Goal: Transaction & Acquisition: Purchase product/service

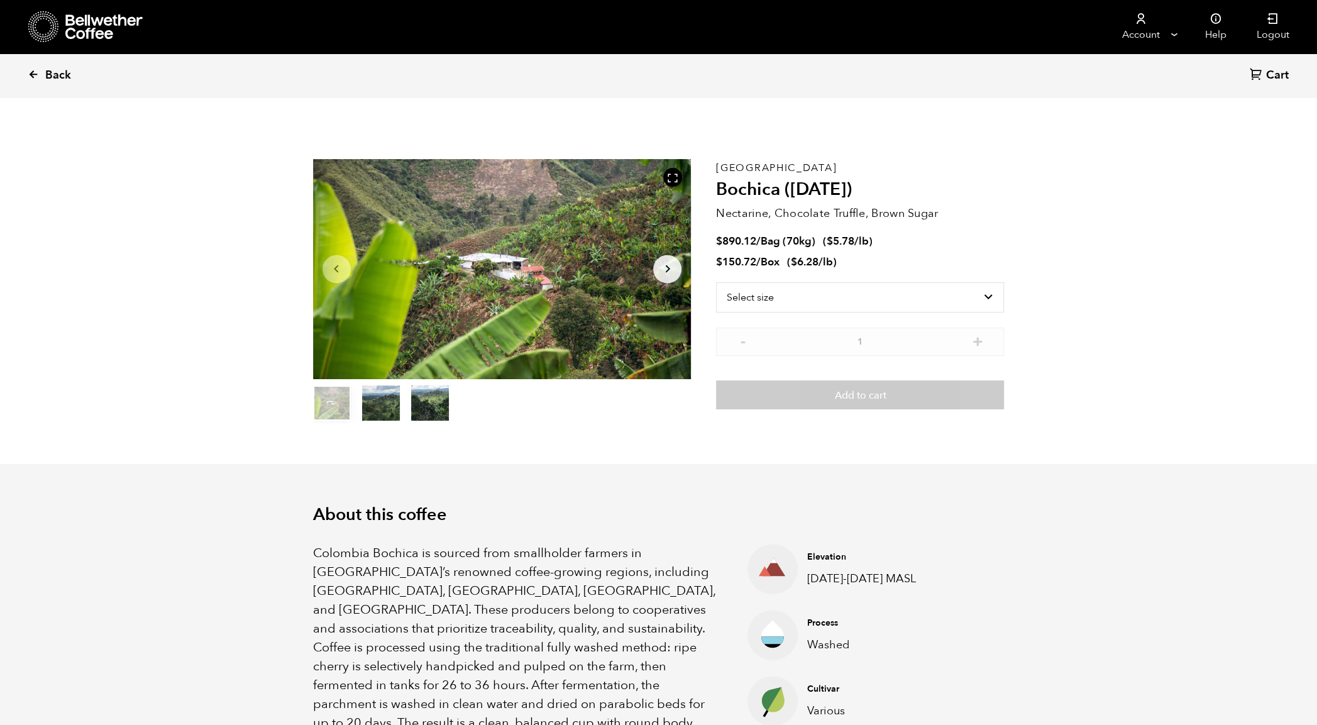
click at [53, 77] on span "Back" at bounding box center [58, 75] width 26 height 15
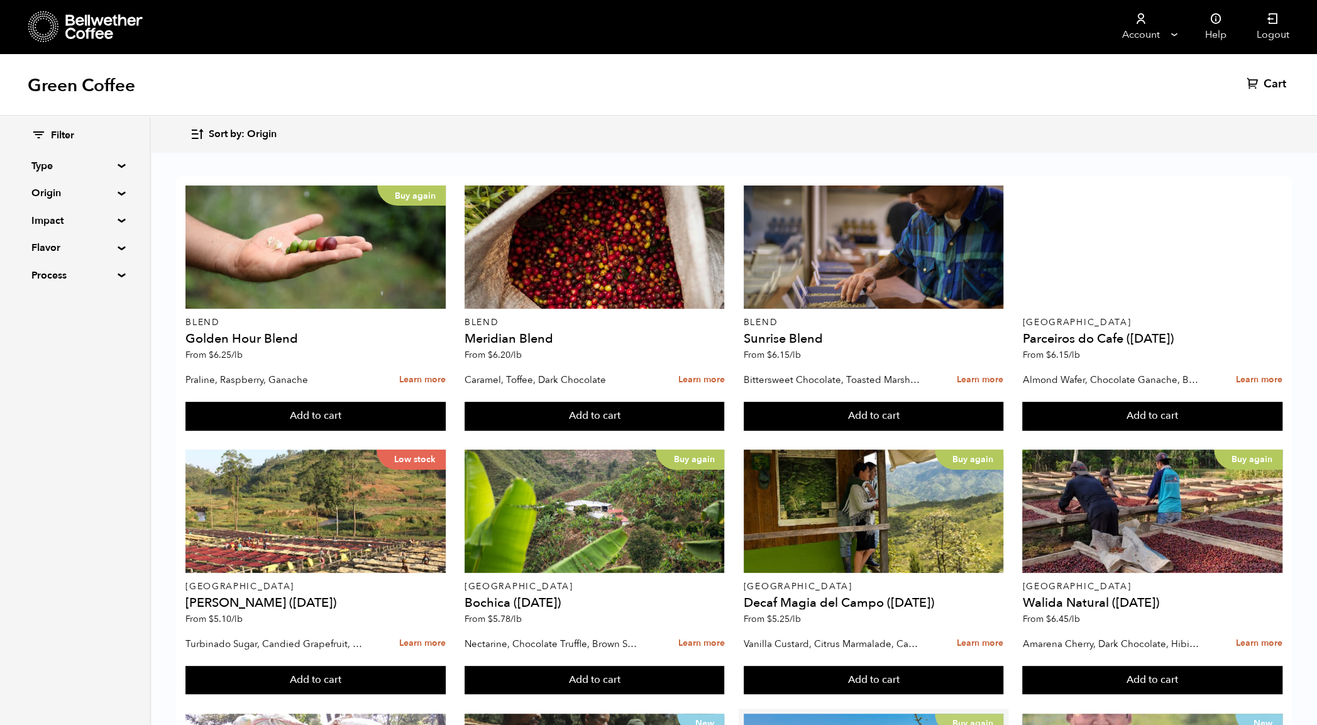
scroll to position [725, 0]
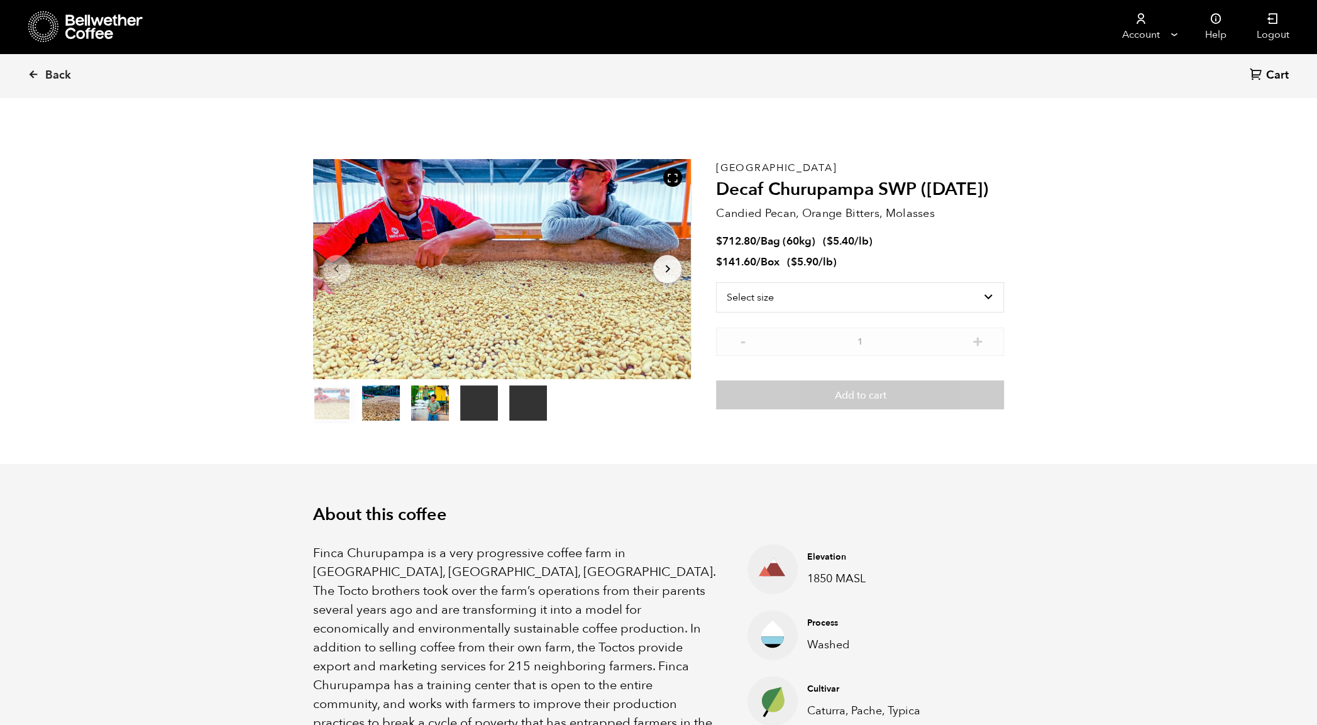
scroll to position [547, 669]
click at [858, 297] on select "Select size Bag (60kg) (132 lbs) Box (24 lbs)" at bounding box center [860, 297] width 288 height 30
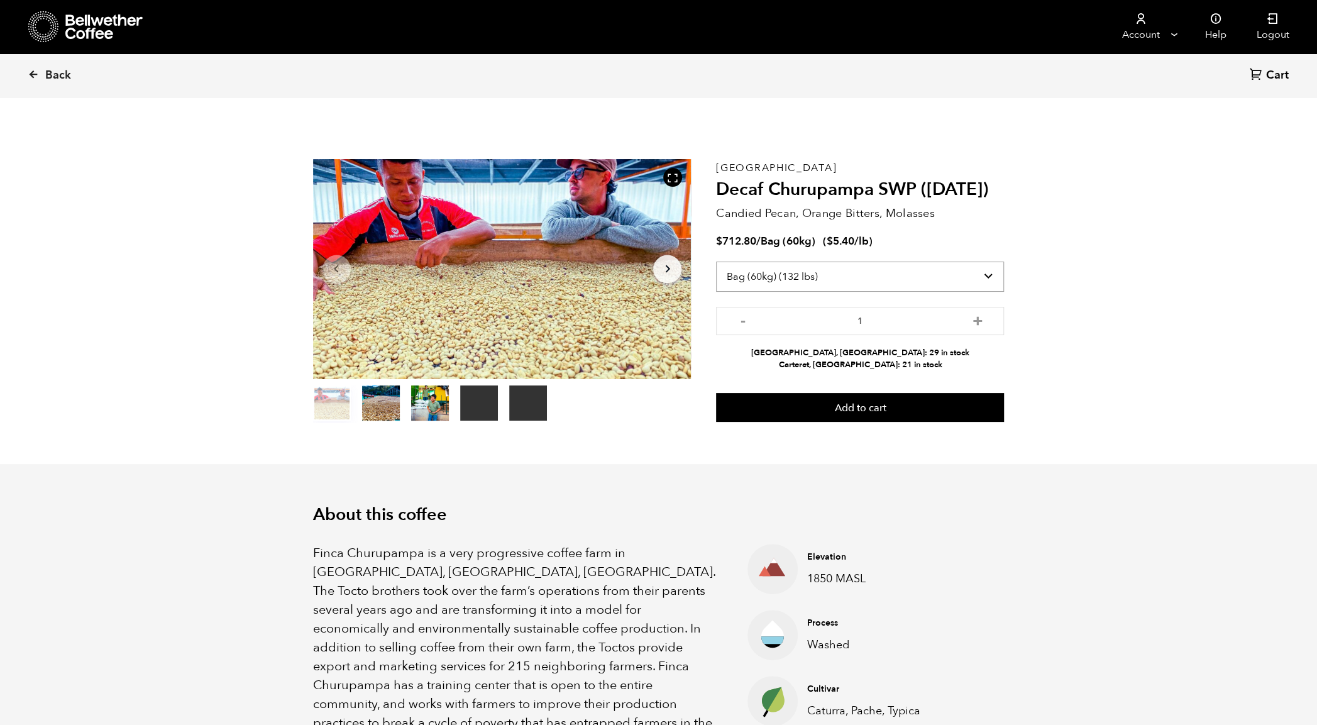
click at [836, 278] on select "Select size Bag (60kg) (132 lbs) Box (24 lbs)" at bounding box center [860, 277] width 288 height 30
select select "box"
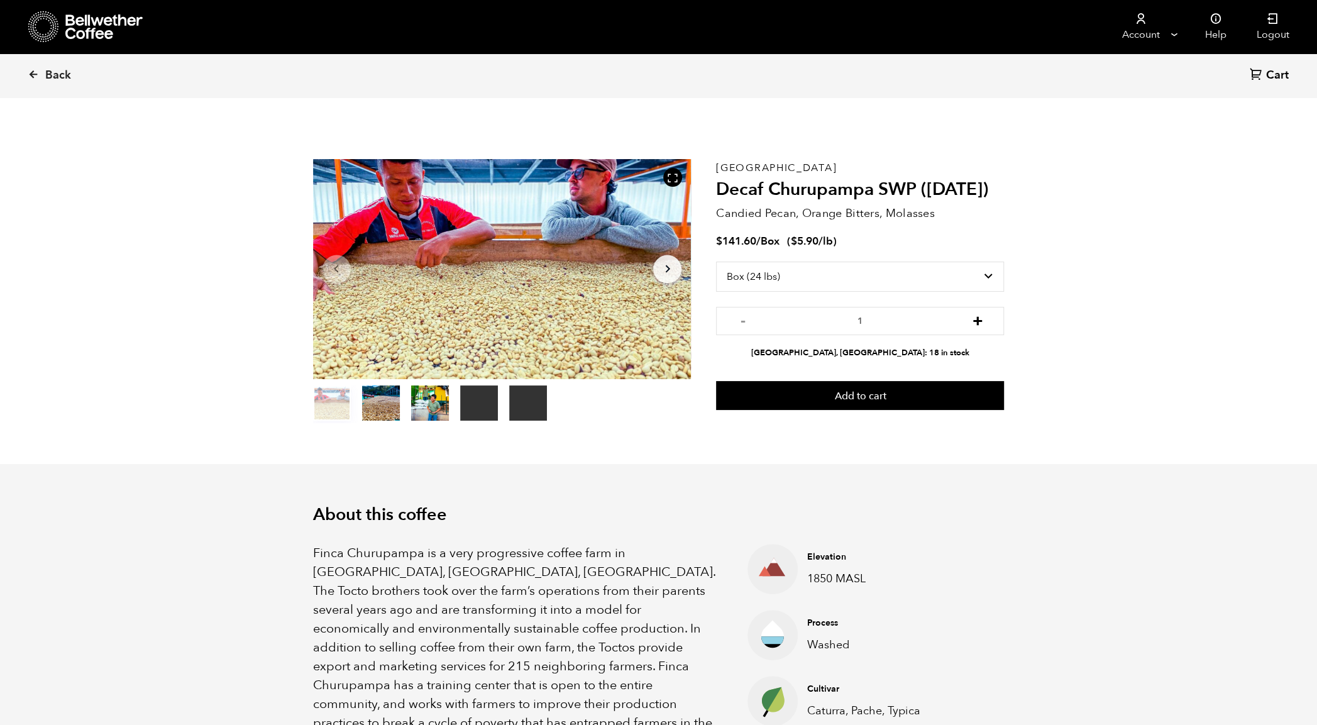
click at [975, 319] on button "+" at bounding box center [978, 319] width 16 height 13
type input "2"
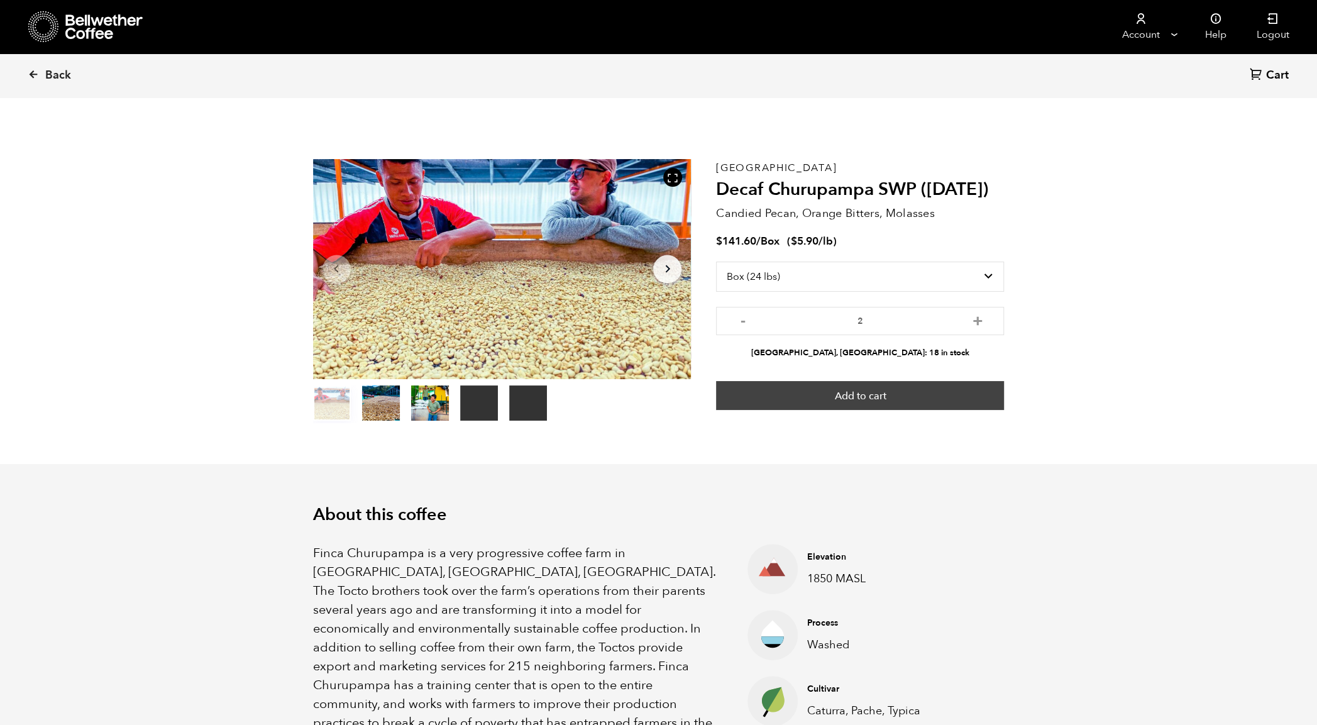
click at [867, 397] on button "Add to cart" at bounding box center [860, 395] width 288 height 29
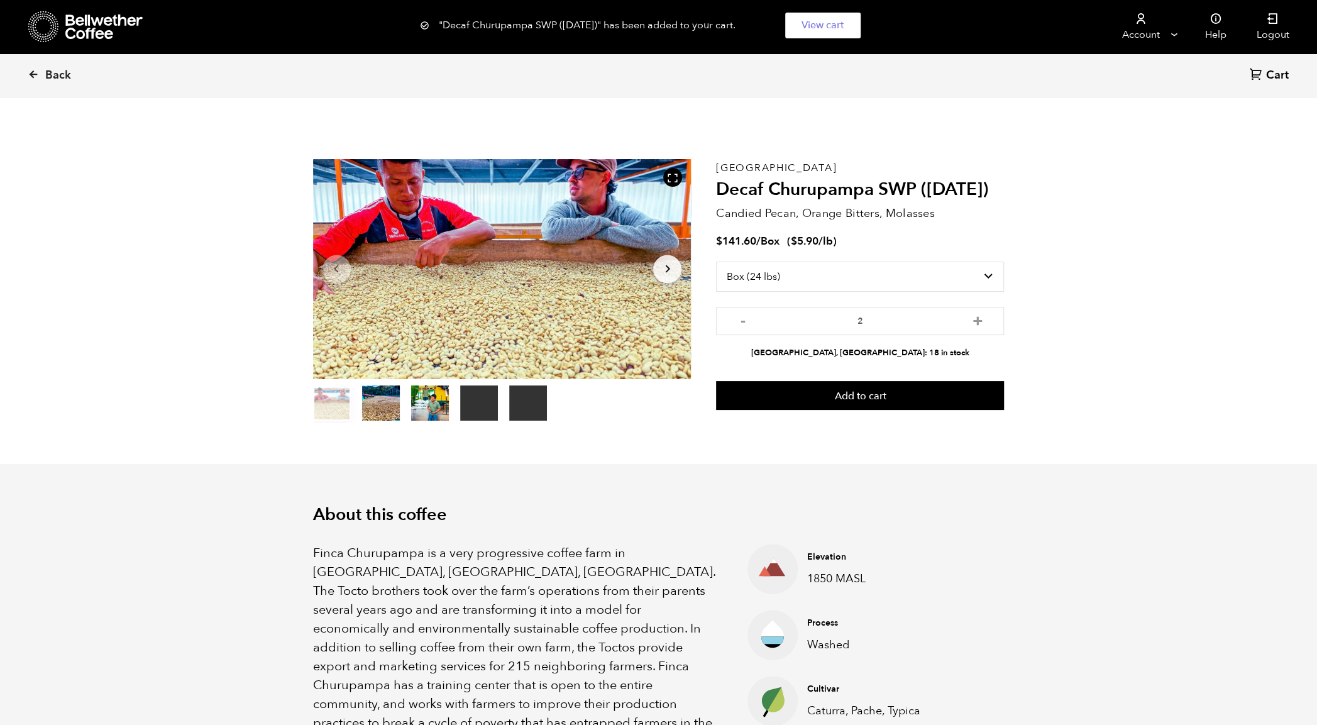
click at [929, 633] on div "Process Washed" at bounding box center [896, 635] width 196 height 36
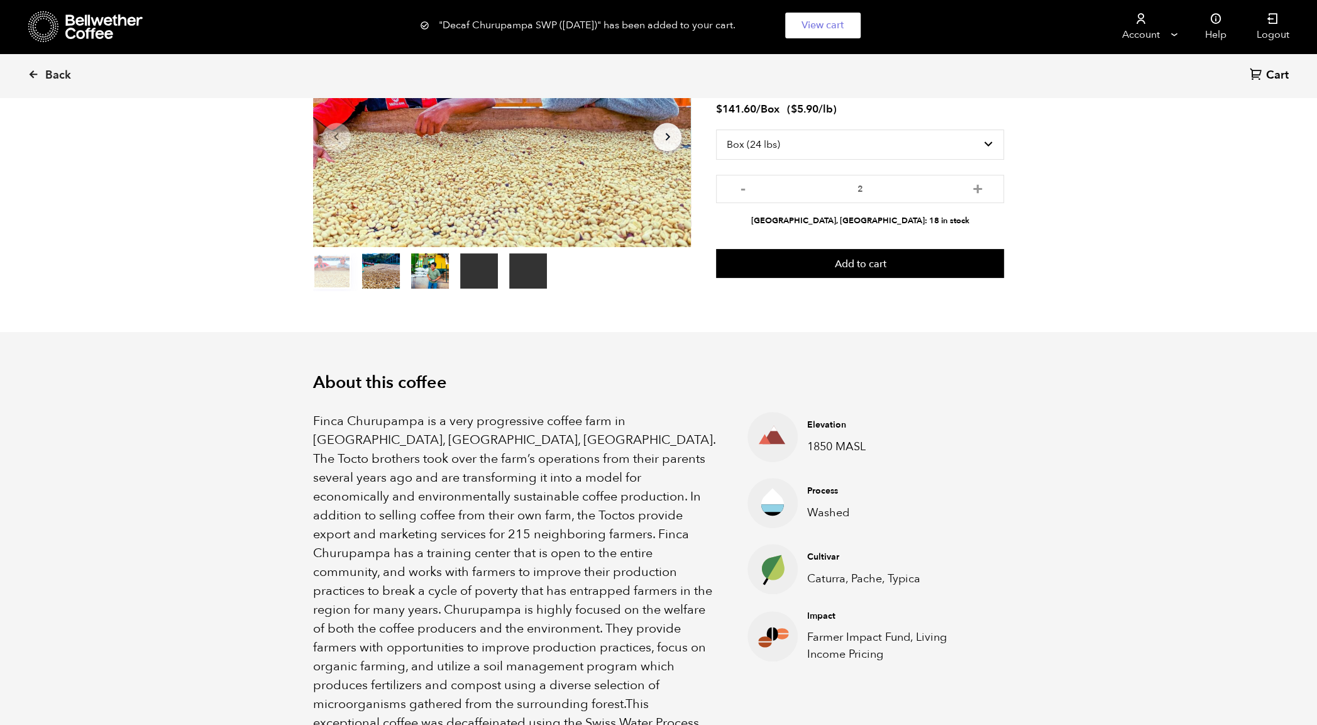
scroll to position [131, 0]
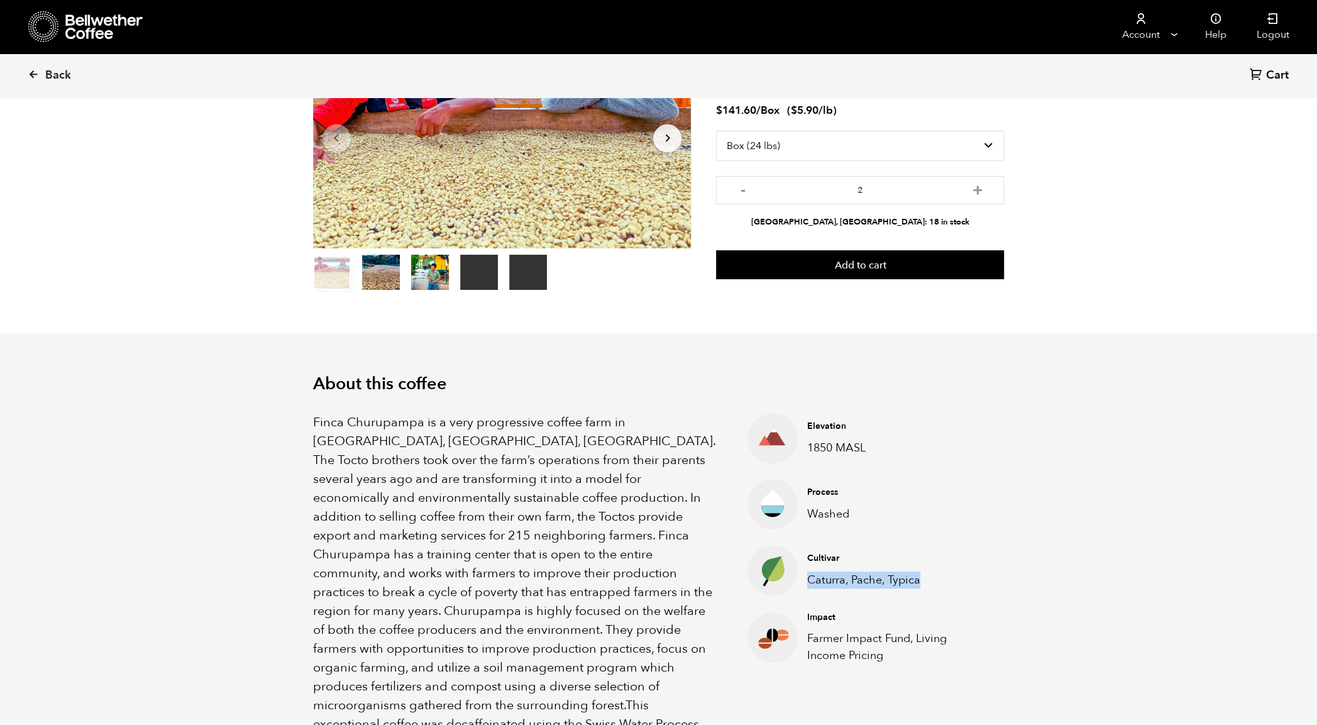
drag, startPoint x: 808, startPoint y: 580, endPoint x: 928, endPoint y: 582, distance: 119.5
click at [928, 582] on p "Caturra, Pache, Typica" at bounding box center [895, 580] width 177 height 17
copy p "Caturra, Pache, Typica"
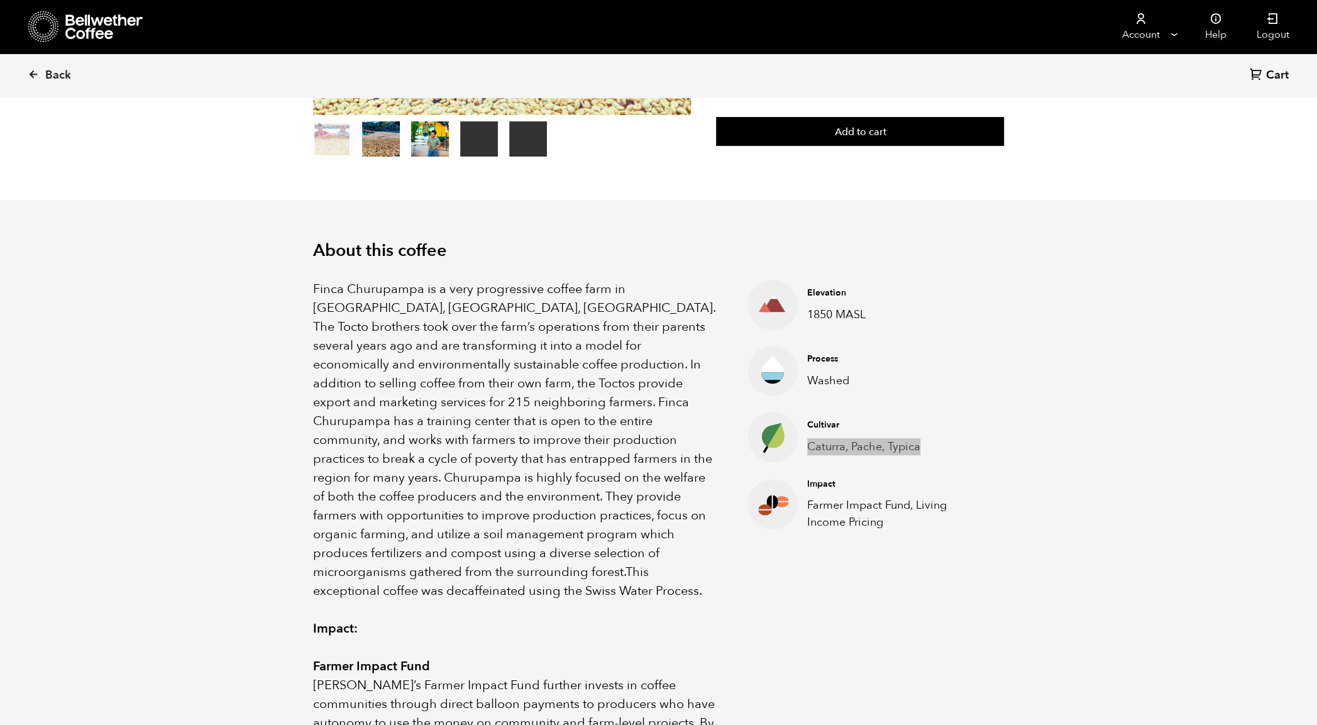
scroll to position [262, 0]
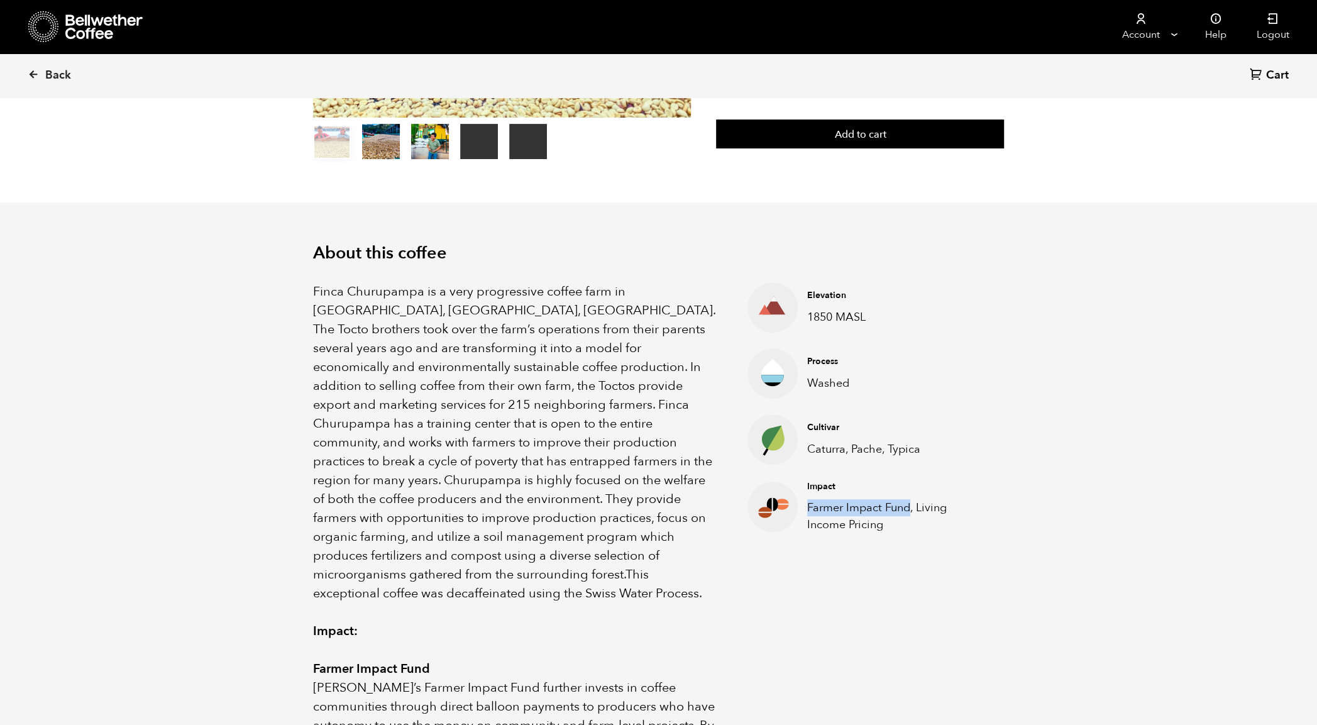
drag, startPoint x: 809, startPoint y: 506, endPoint x: 911, endPoint y: 509, distance: 102.6
click at [911, 509] on p "Farmer Impact Fund, Living Income Pricing" at bounding box center [895, 516] width 177 height 34
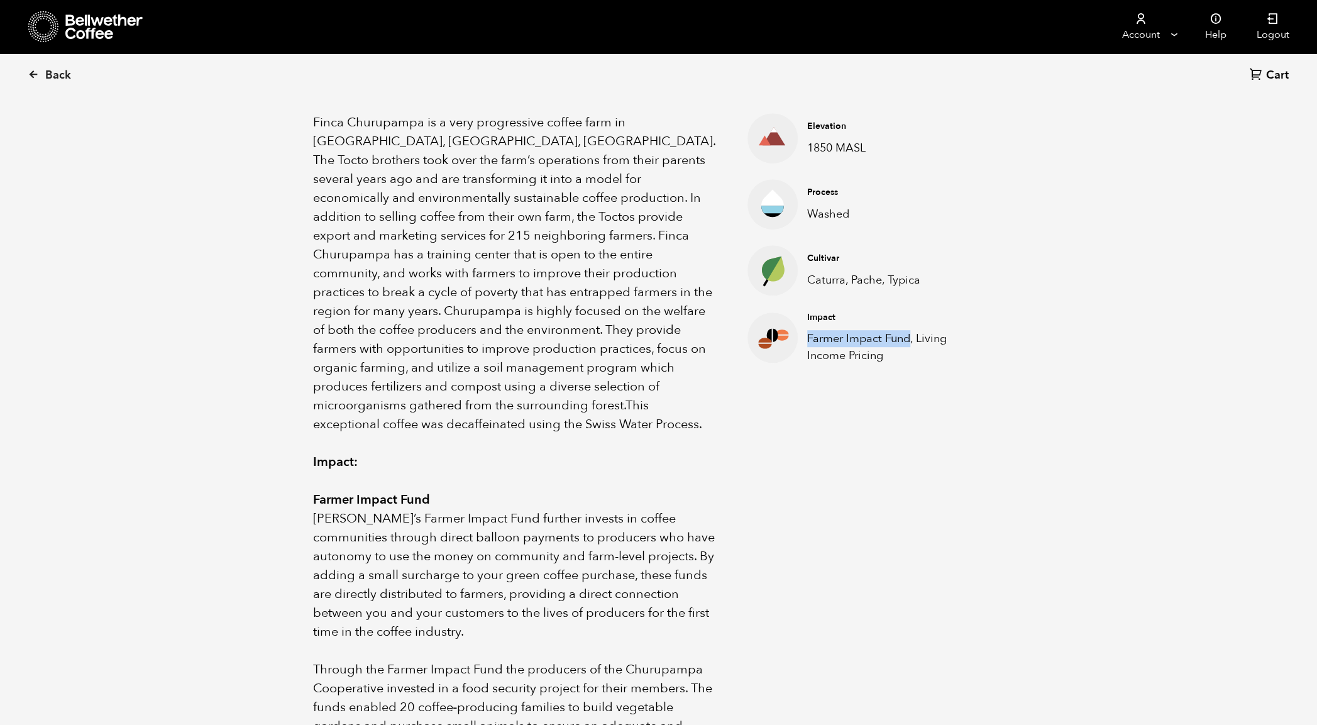
scroll to position [448, 0]
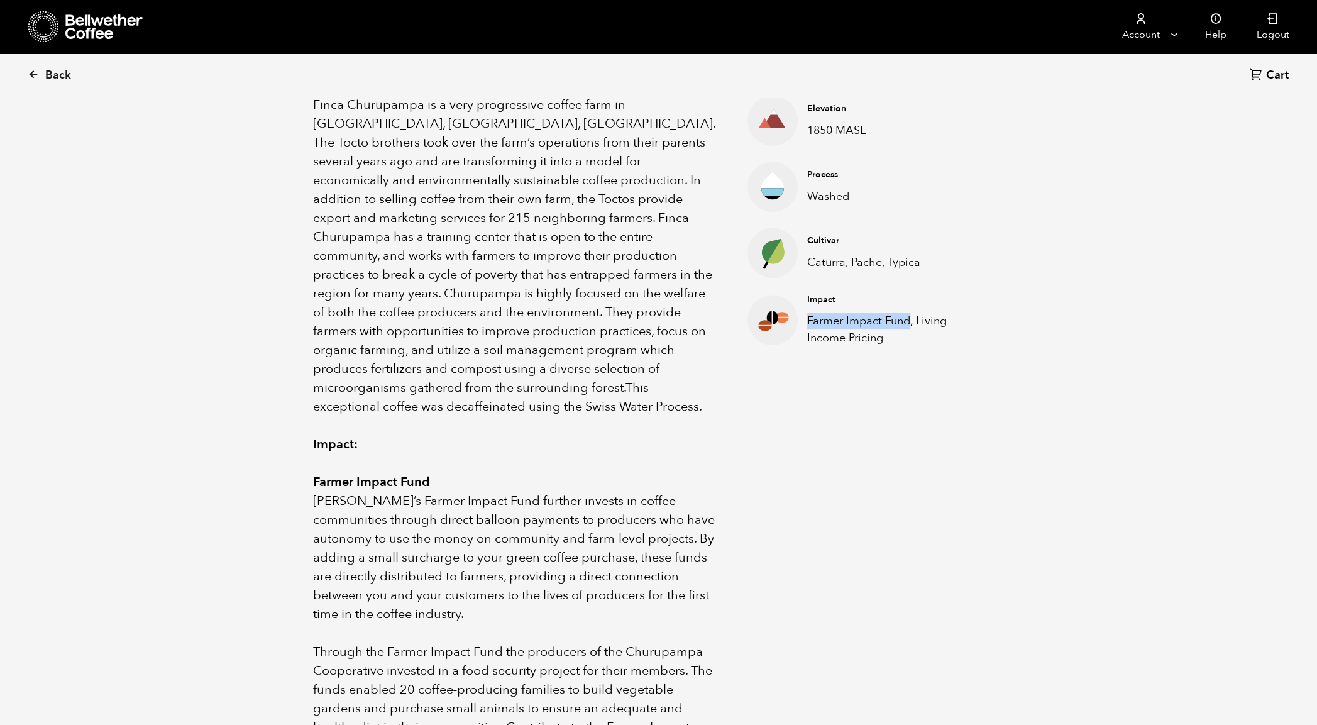
copy p "Farmer Impact Fund"
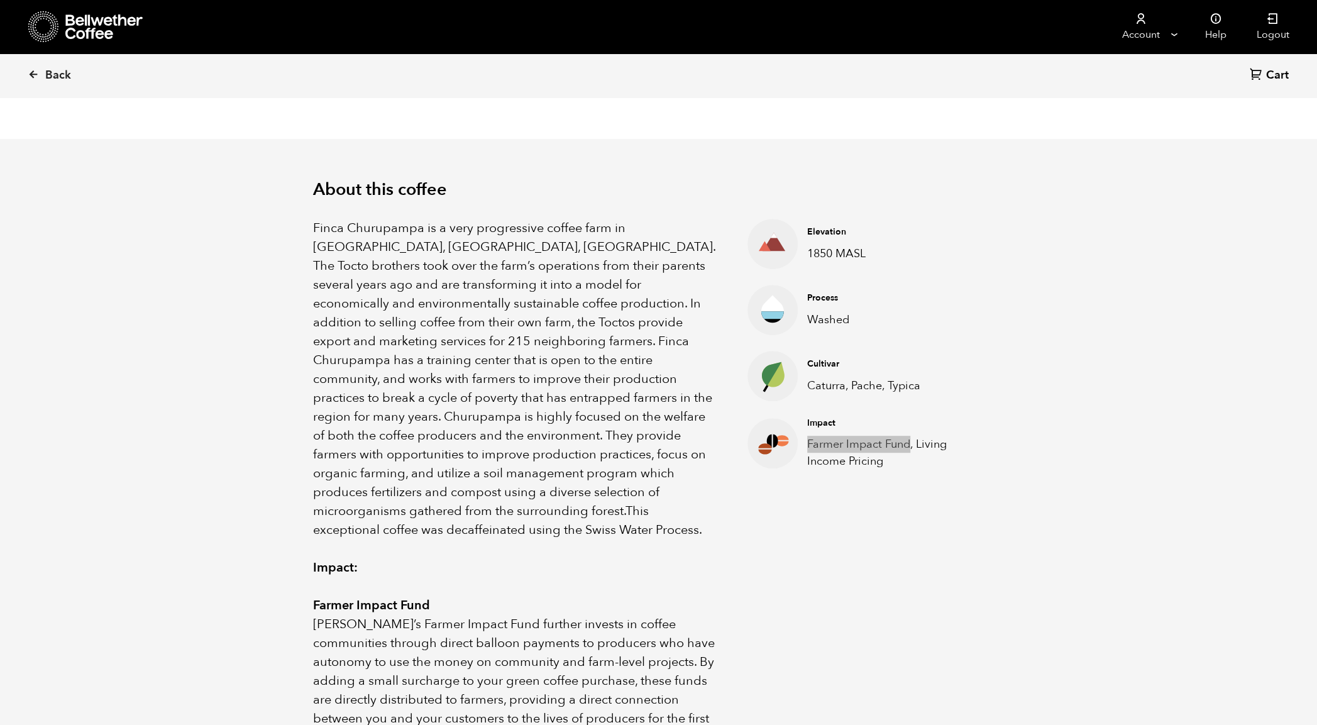
scroll to position [321, 0]
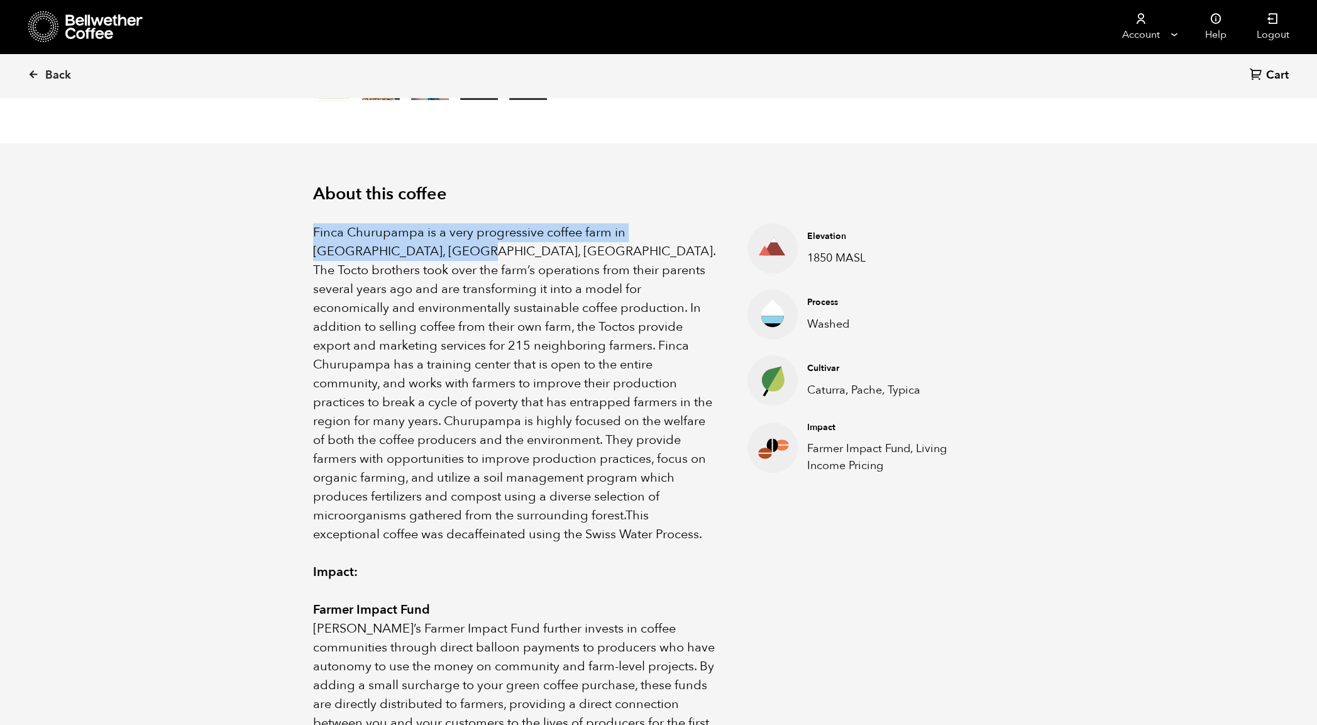
drag, startPoint x: 313, startPoint y: 231, endPoint x: 405, endPoint y: 255, distance: 95.5
click at [405, 255] on span "Finca Churupampa is a very progressive coffee farm in [GEOGRAPHIC_DATA], [GEOGR…" at bounding box center [514, 374] width 402 height 300
copy span "Finca Churupampa is a very progressive coffee farm in [GEOGRAPHIC_DATA], [GEOGR…"
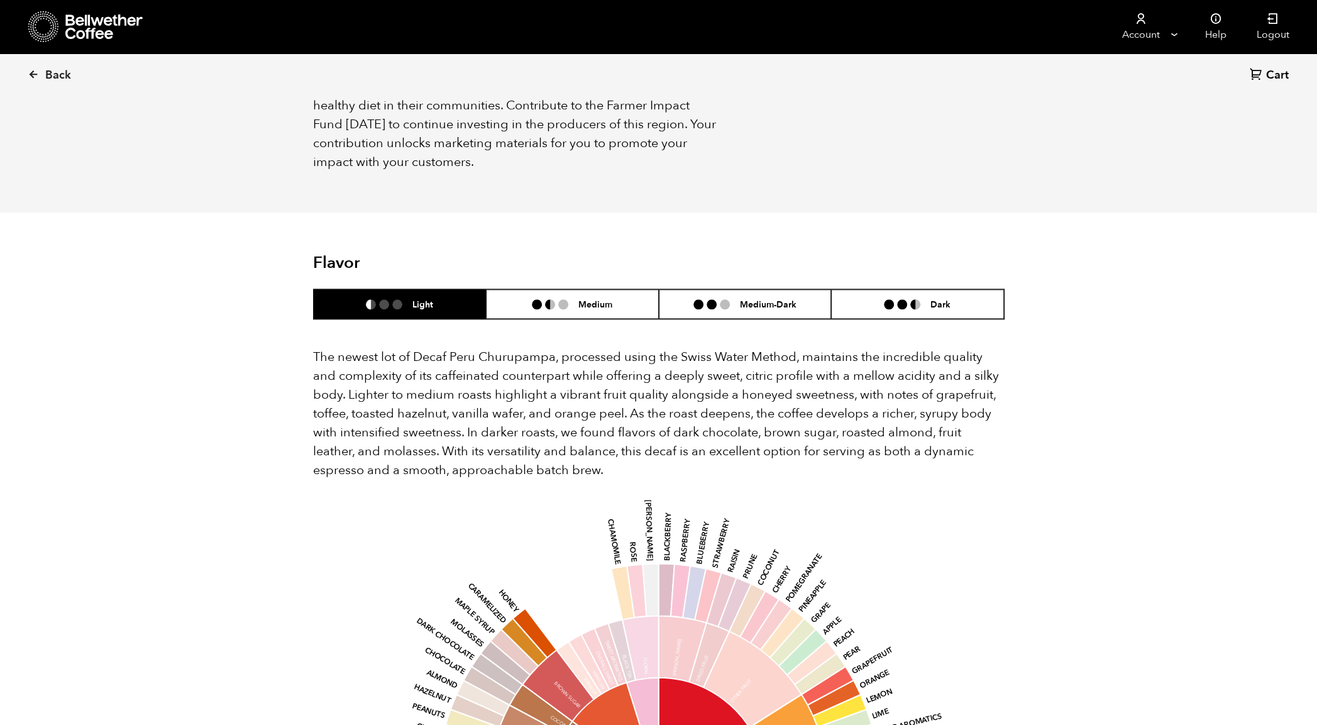
scroll to position [1073, 0]
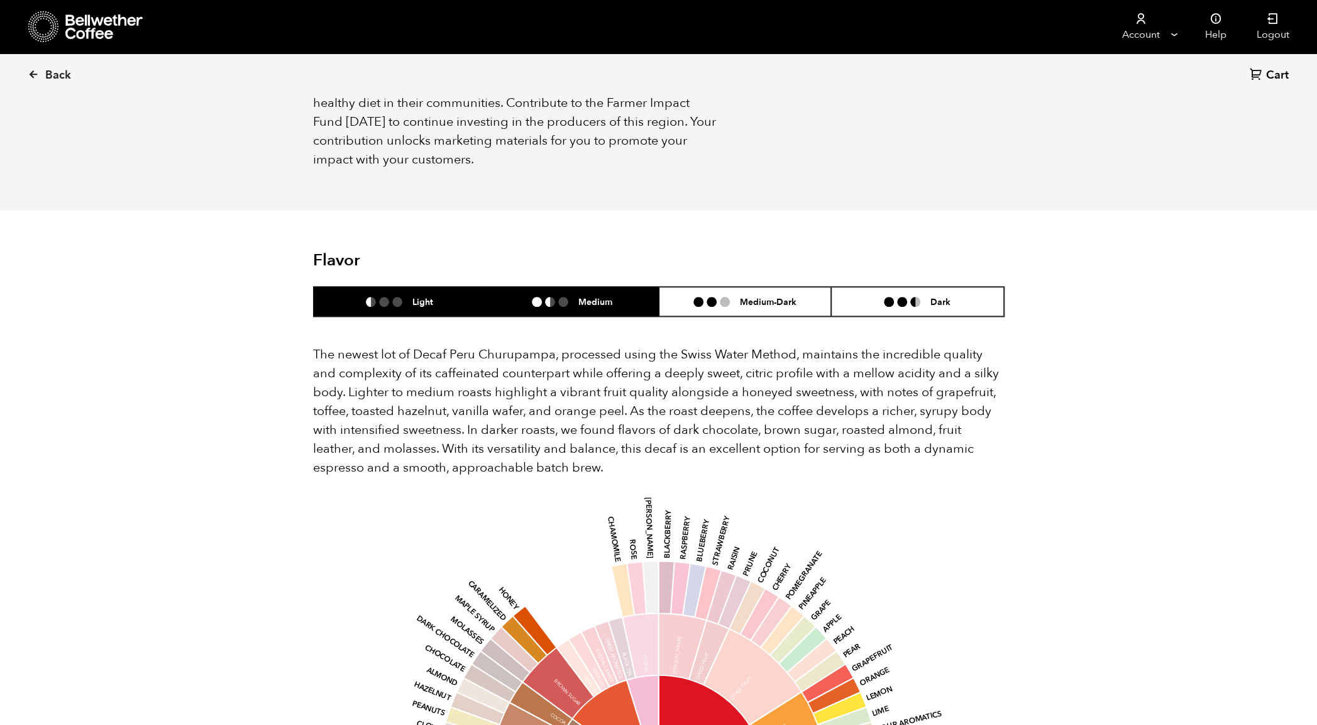
click at [582, 287] on li "Medium" at bounding box center [572, 302] width 173 height 30
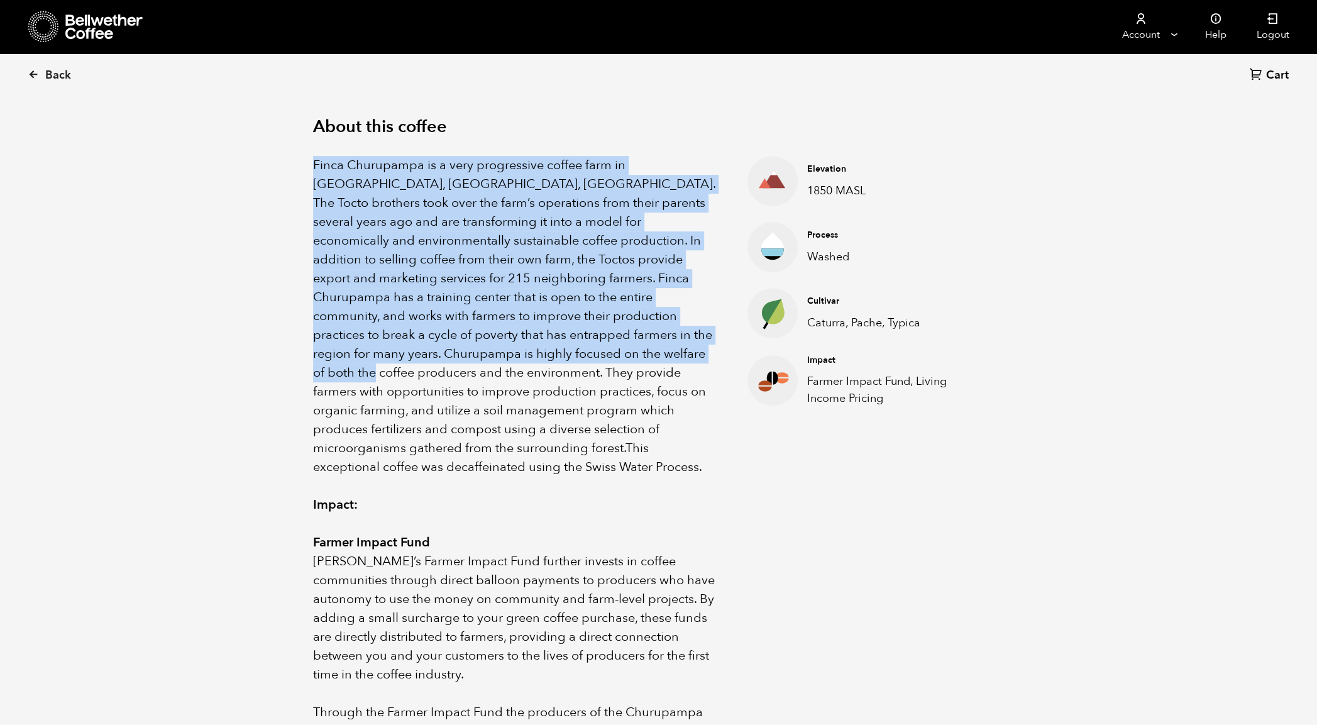
scroll to position [385, 0]
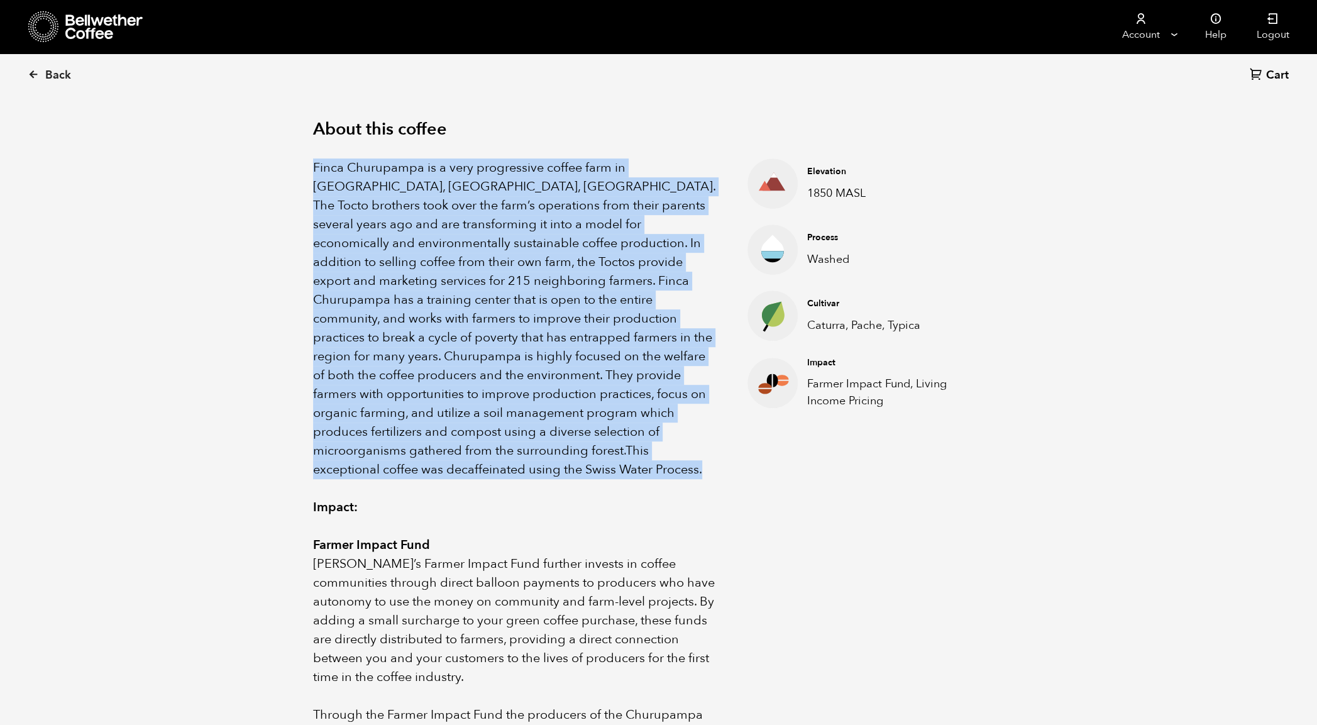
drag, startPoint x: 315, startPoint y: 172, endPoint x: 706, endPoint y: 446, distance: 477.2
click at [706, 446] on p "Finca Churupampa is a very progressive coffee farm in [GEOGRAPHIC_DATA], [GEOGR…" at bounding box center [515, 318] width 404 height 321
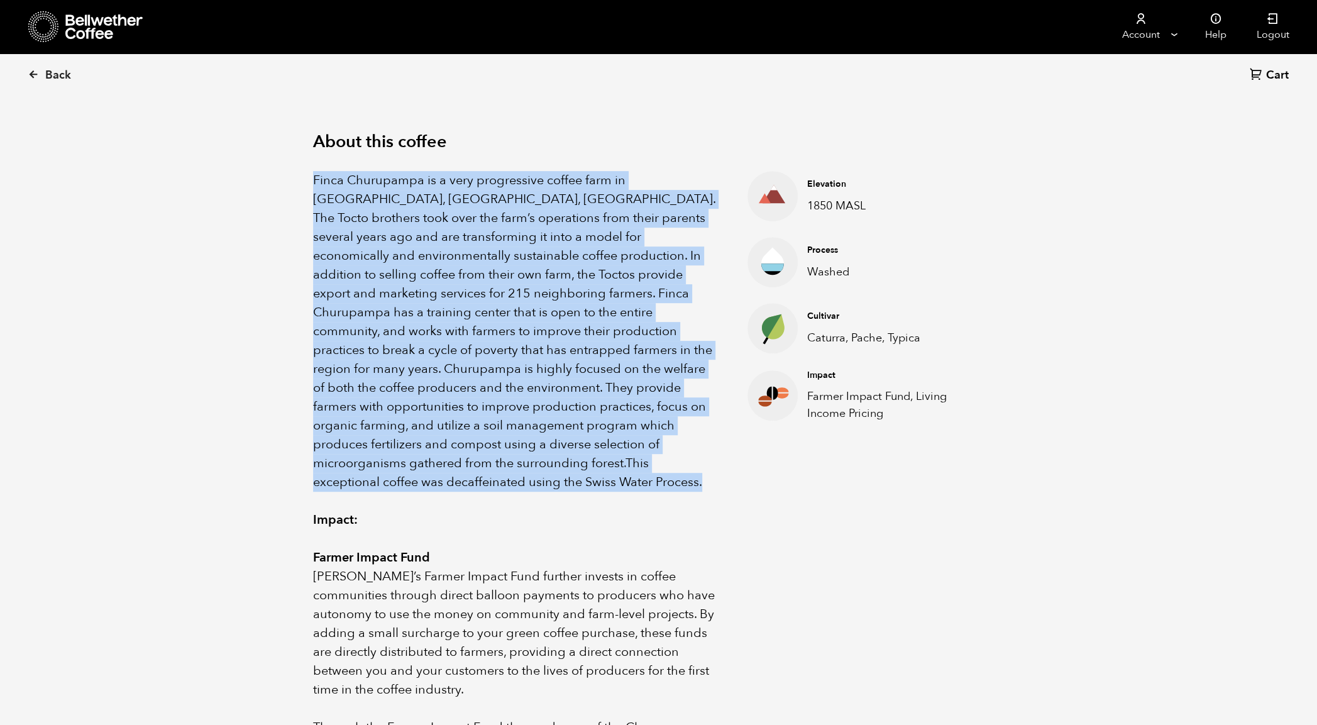
copy p "Lorem Ipsumdolor si a cons adipiscinge seddoe temp in Utlabore, Etdolorem, Aliq…"
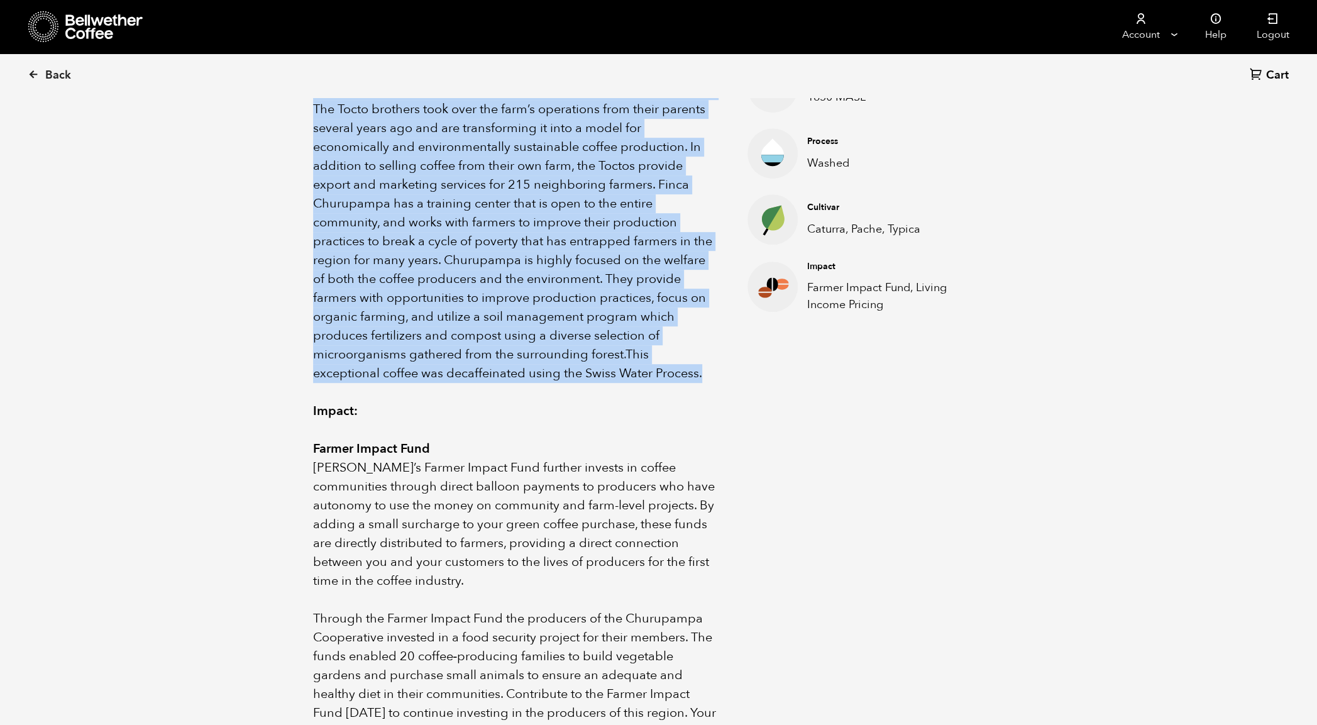
scroll to position [480, 0]
